Goal: Information Seeking & Learning: Check status

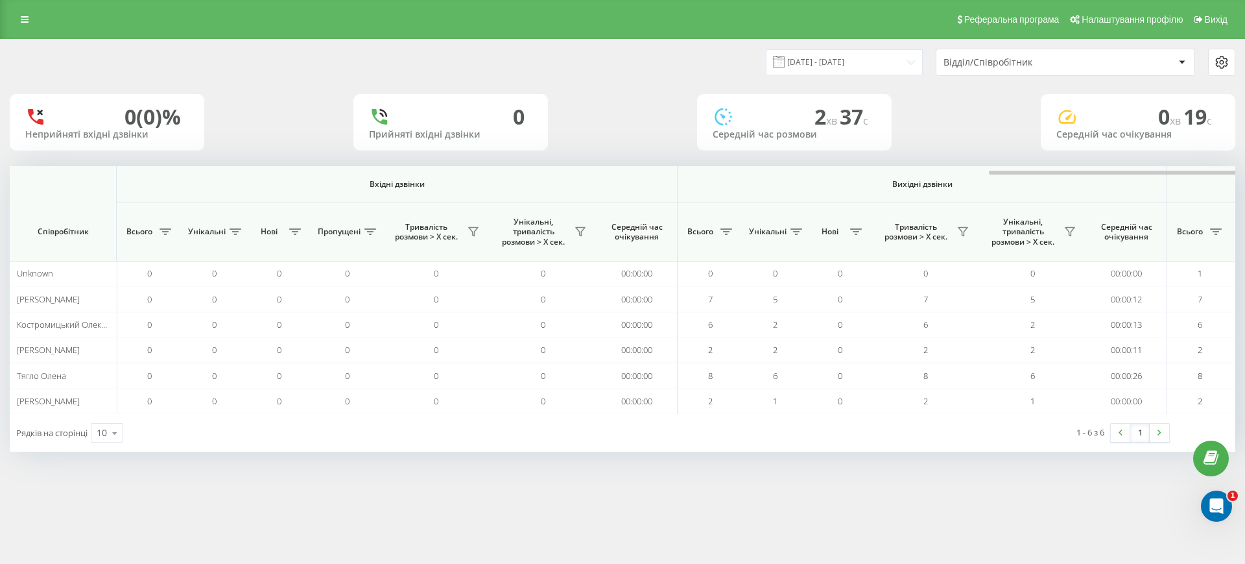
scroll to position [0, 584]
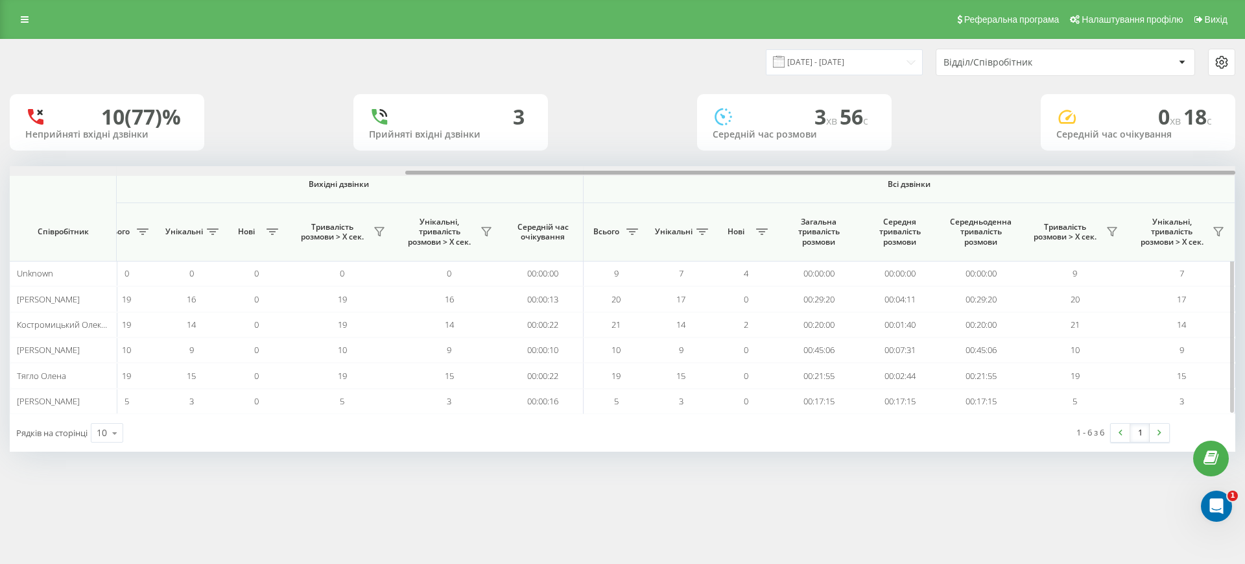
click at [1140, 167] on div at bounding box center [623, 171] width 1226 height 10
click at [1114, 231] on icon at bounding box center [1112, 232] width 9 height 8
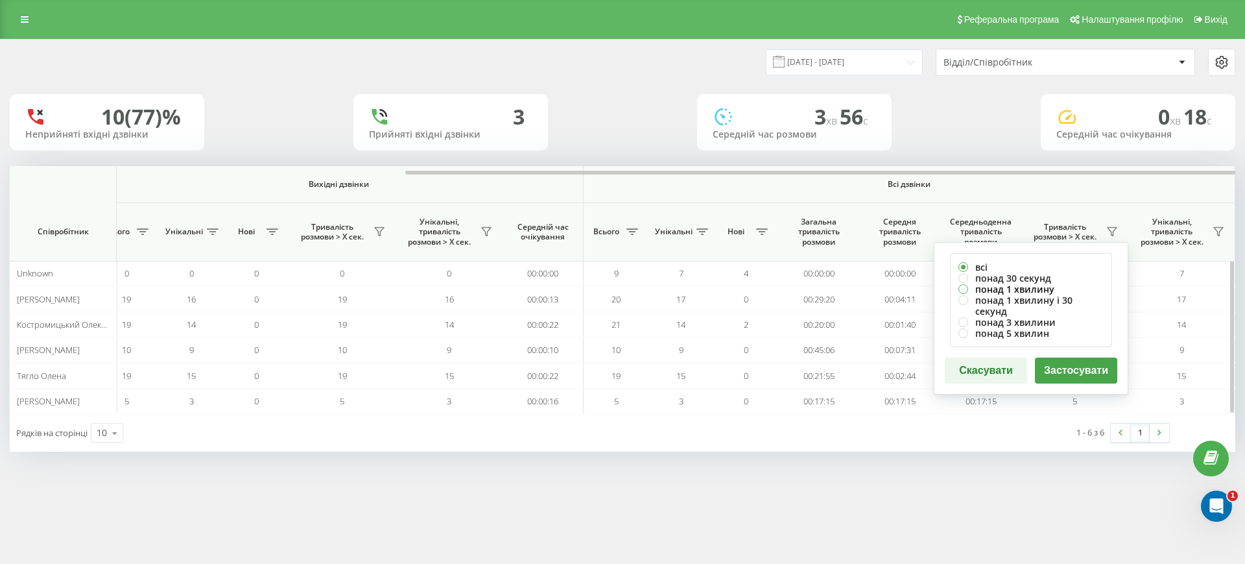
click at [1035, 291] on label "понад 1 хвилину" at bounding box center [1031, 288] width 145 height 11
radio input "true"
click at [1066, 357] on button "Застосувати" at bounding box center [1076, 370] width 82 height 26
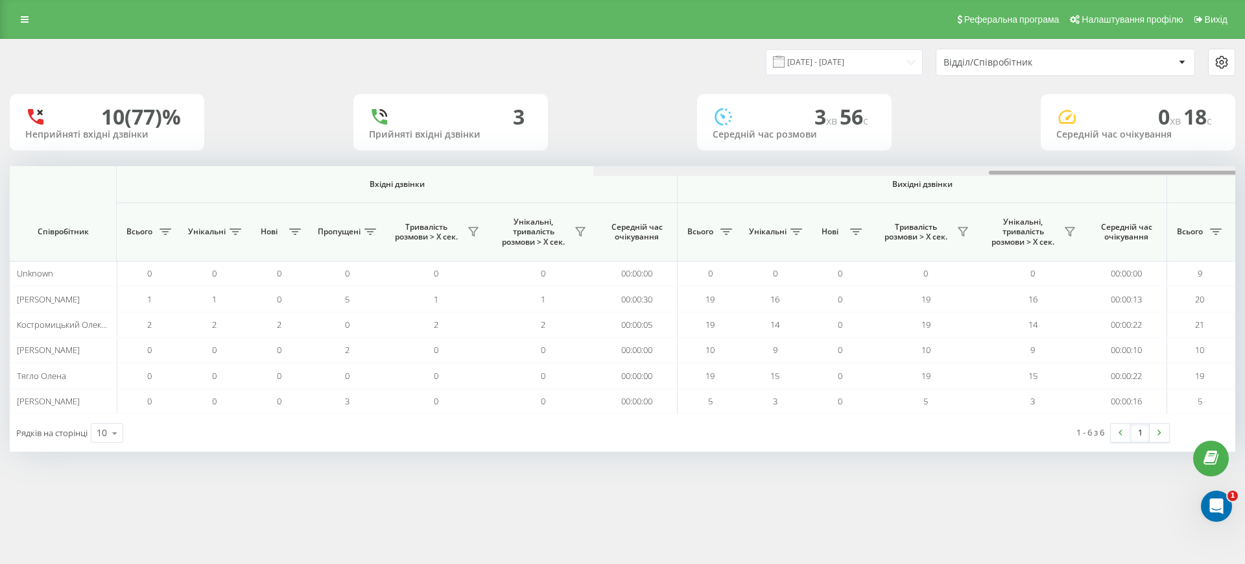
scroll to position [0, 584]
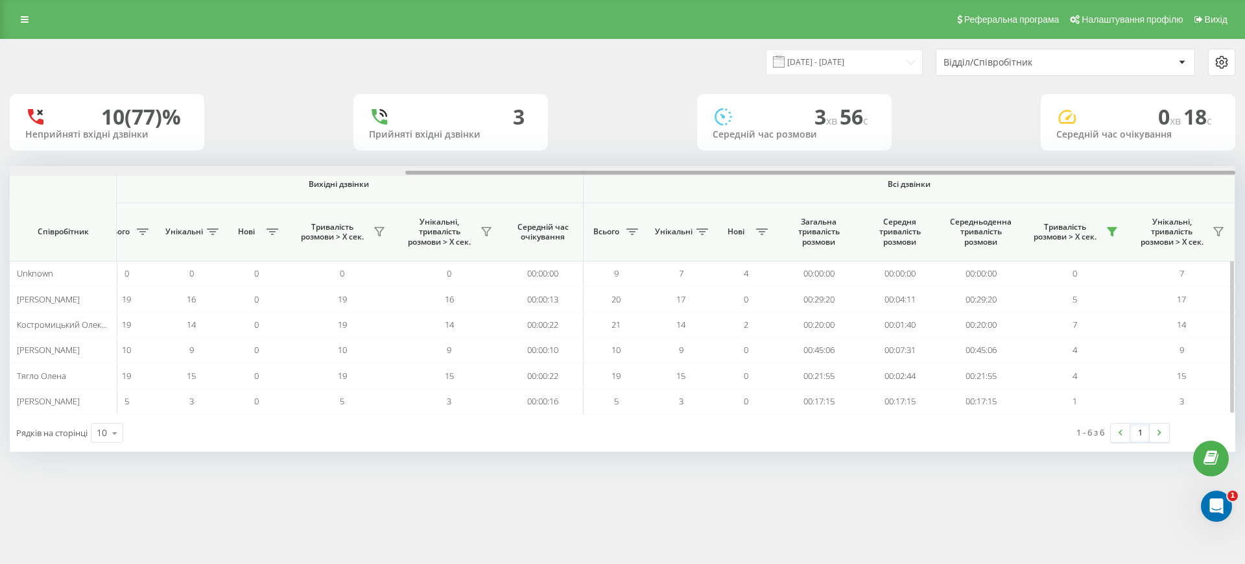
click at [1094, 170] on div at bounding box center [623, 171] width 1226 height 10
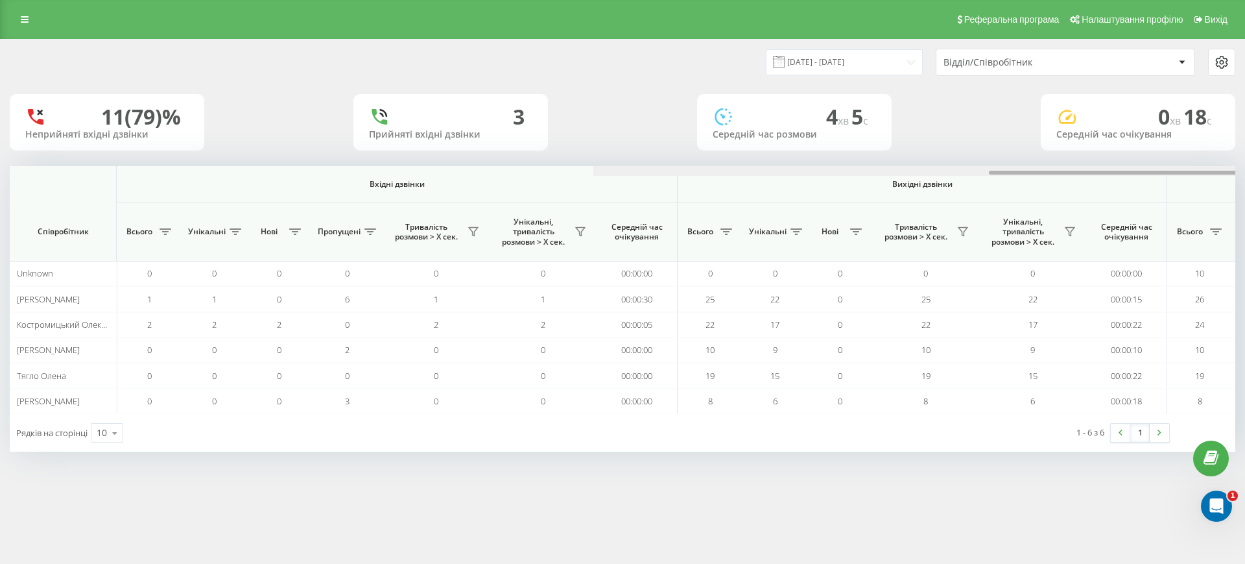
scroll to position [0, 584]
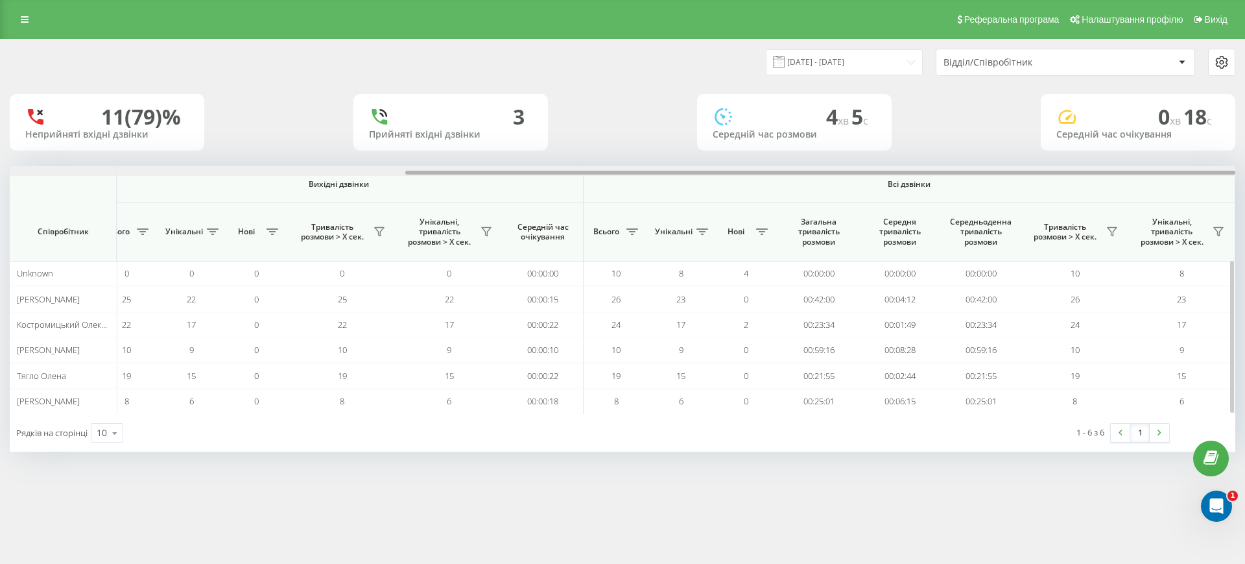
click at [1180, 171] on div at bounding box center [623, 171] width 1226 height 10
click at [1111, 224] on button at bounding box center [1112, 231] width 19 height 21
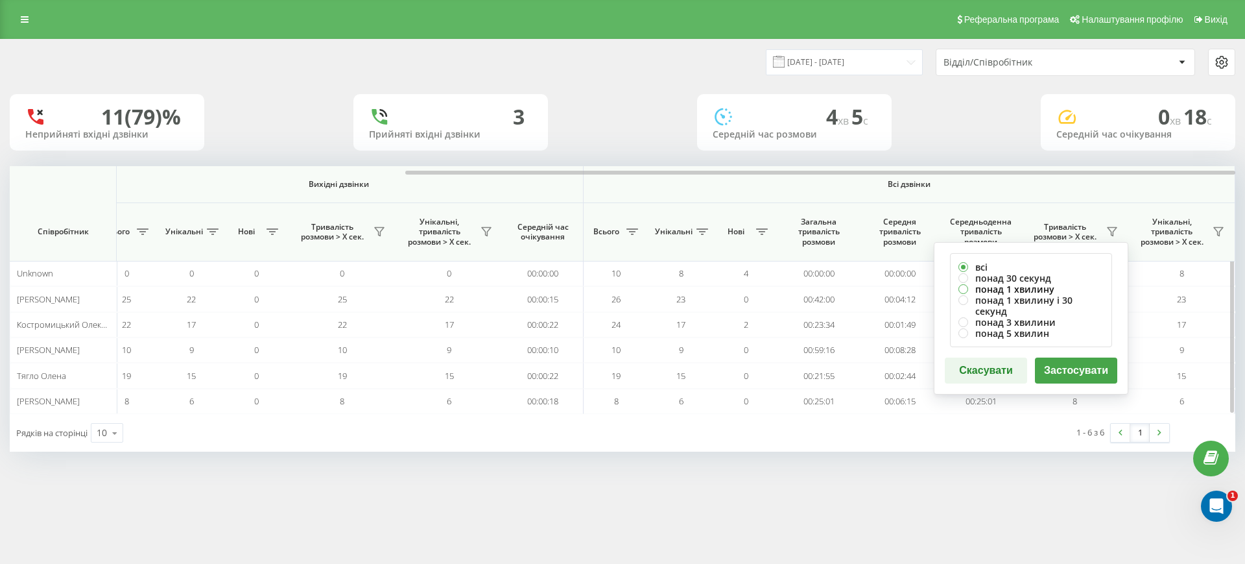
click at [1031, 287] on label "понад 1 хвилину" at bounding box center [1031, 288] width 145 height 11
radio input "true"
click at [1072, 359] on button "Застосувати" at bounding box center [1076, 370] width 82 height 26
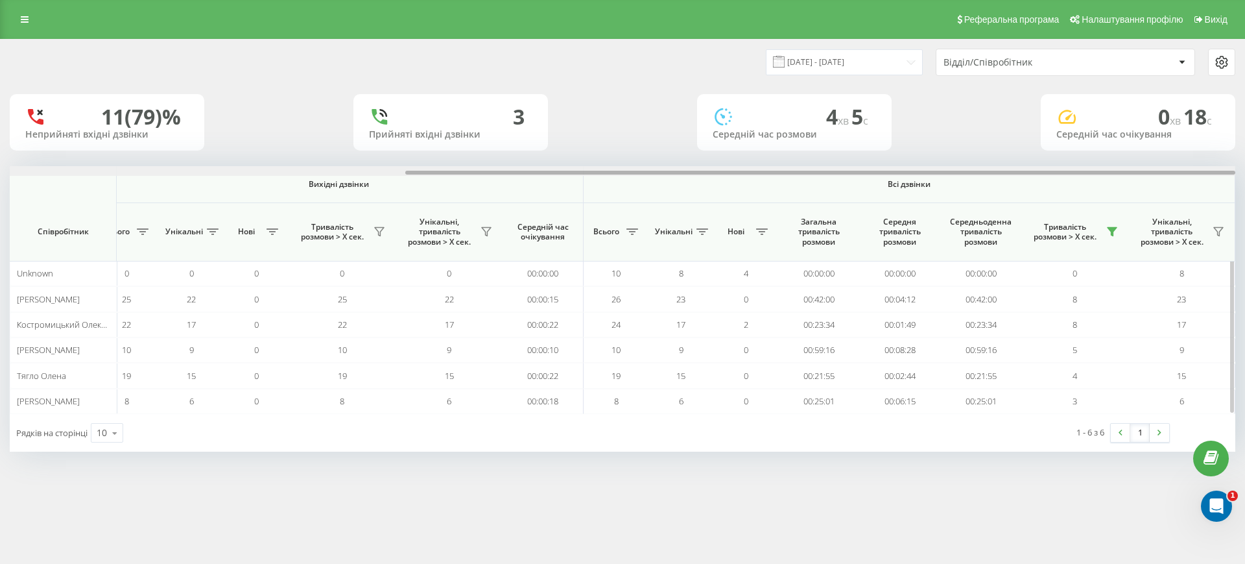
click at [1129, 171] on div at bounding box center [623, 171] width 1226 height 10
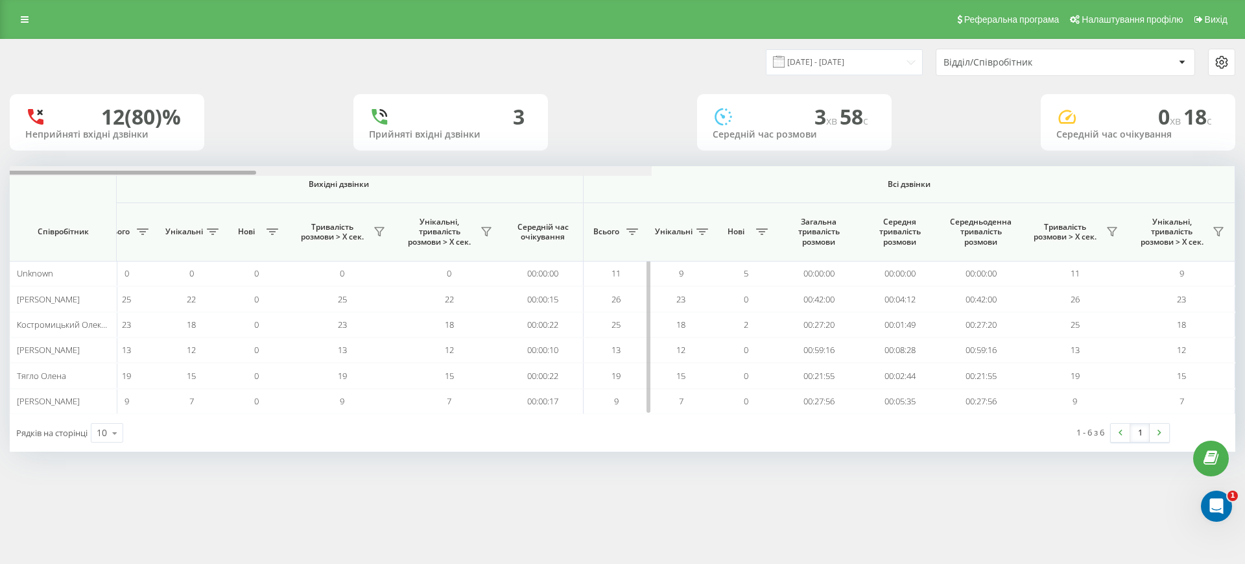
click at [652, 172] on div at bounding box center [39, 171] width 1226 height 10
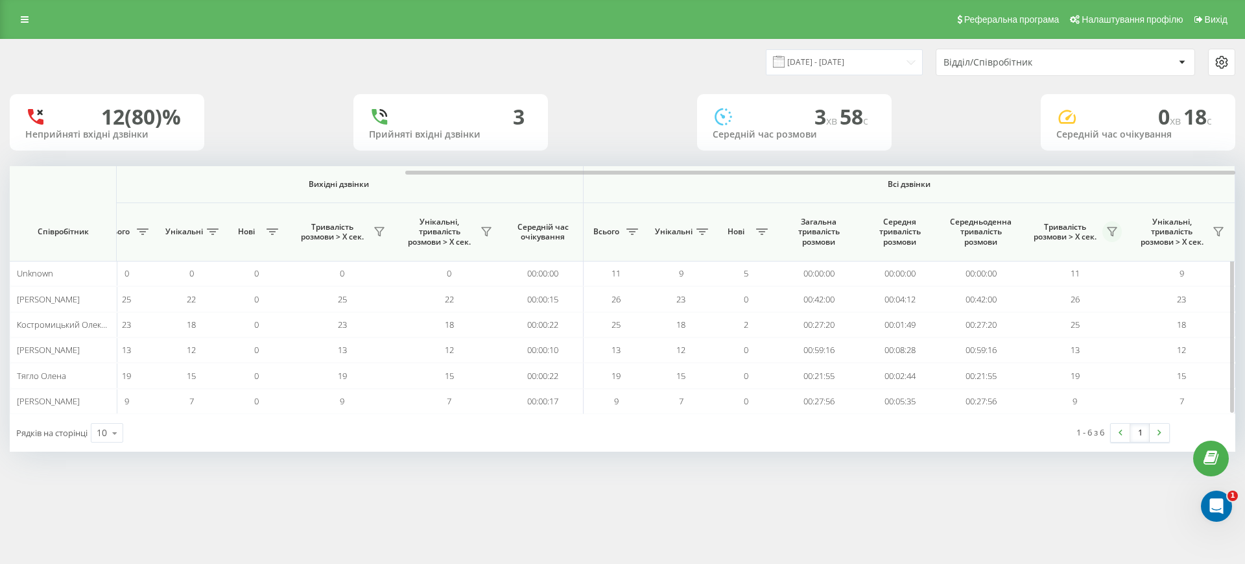
click at [1112, 231] on icon at bounding box center [1112, 231] width 10 height 10
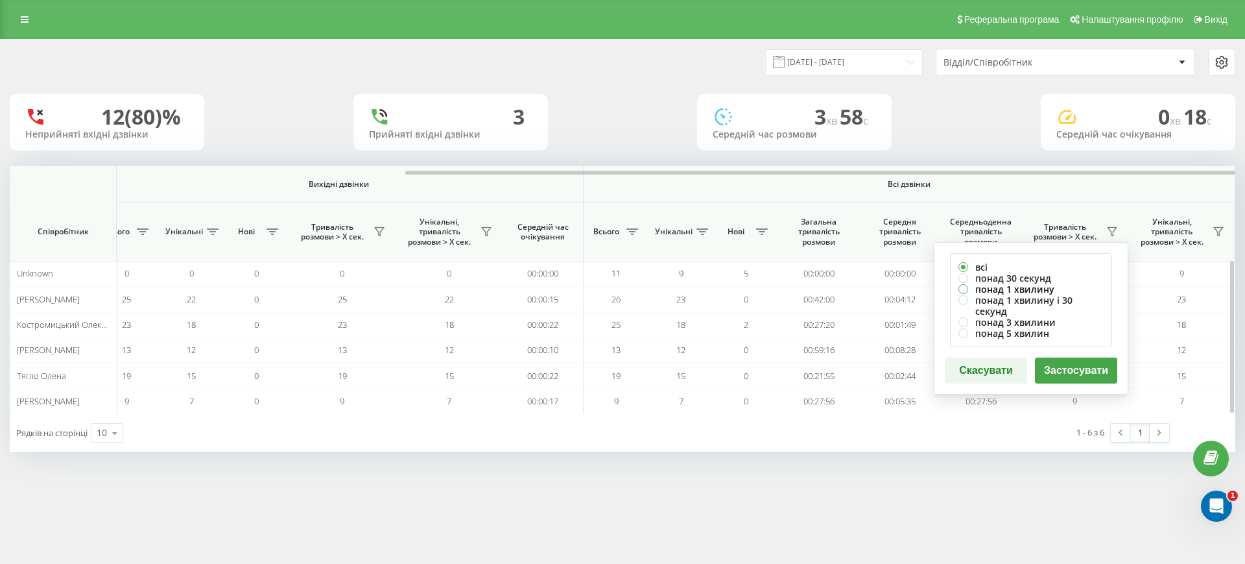
click at [990, 290] on label "понад 1 хвилину" at bounding box center [1031, 288] width 145 height 11
radio input "true"
click at [1077, 357] on button "Застосувати" at bounding box center [1076, 370] width 82 height 26
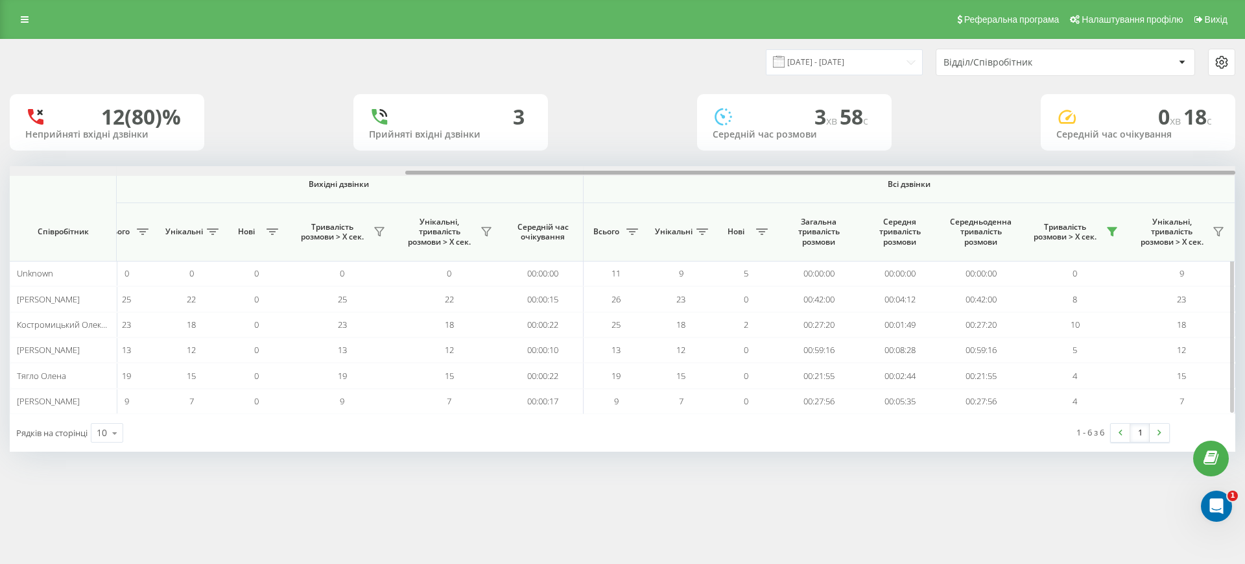
click at [1153, 167] on div at bounding box center [623, 171] width 1226 height 10
